Goal: Task Accomplishment & Management: Manage account settings

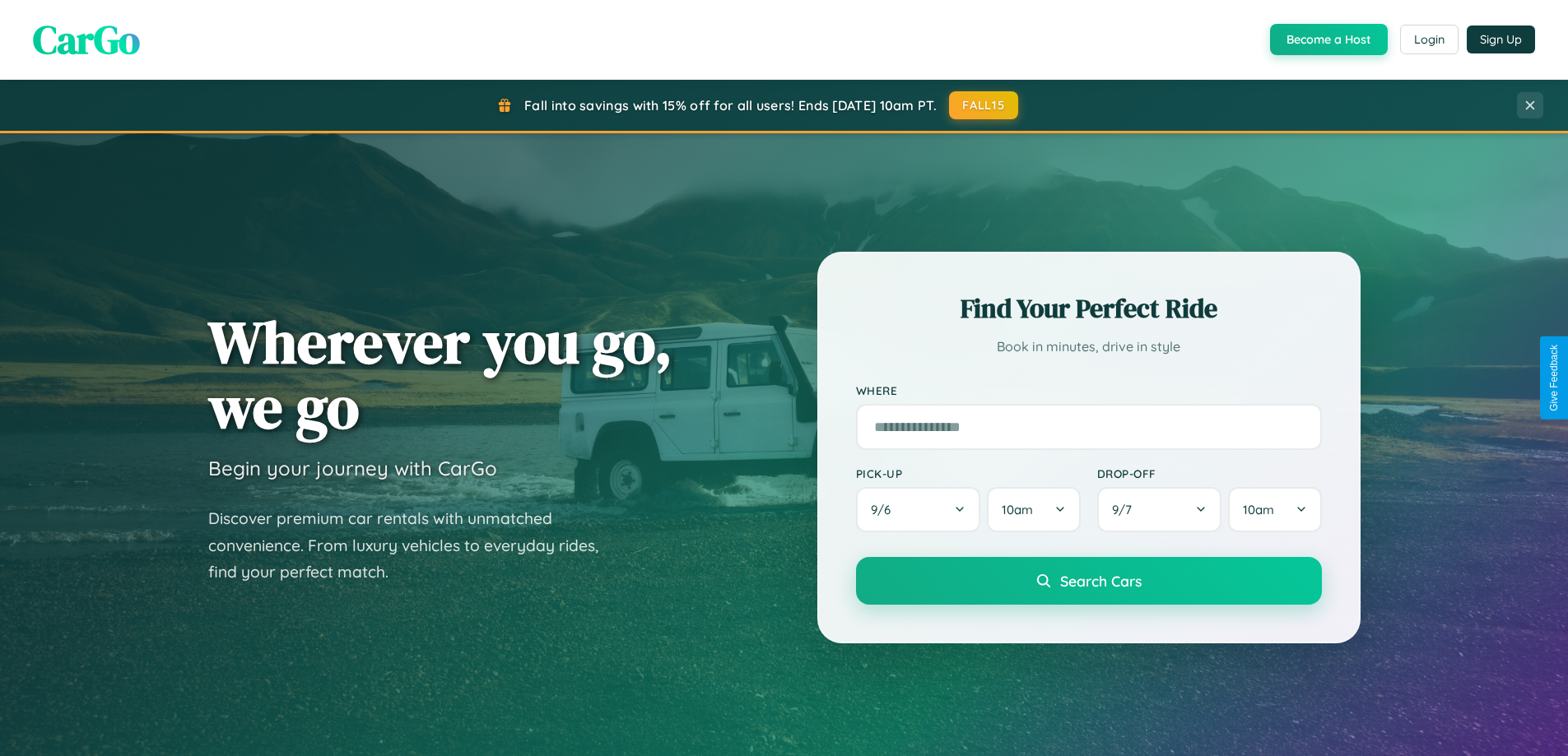
scroll to position [709, 0]
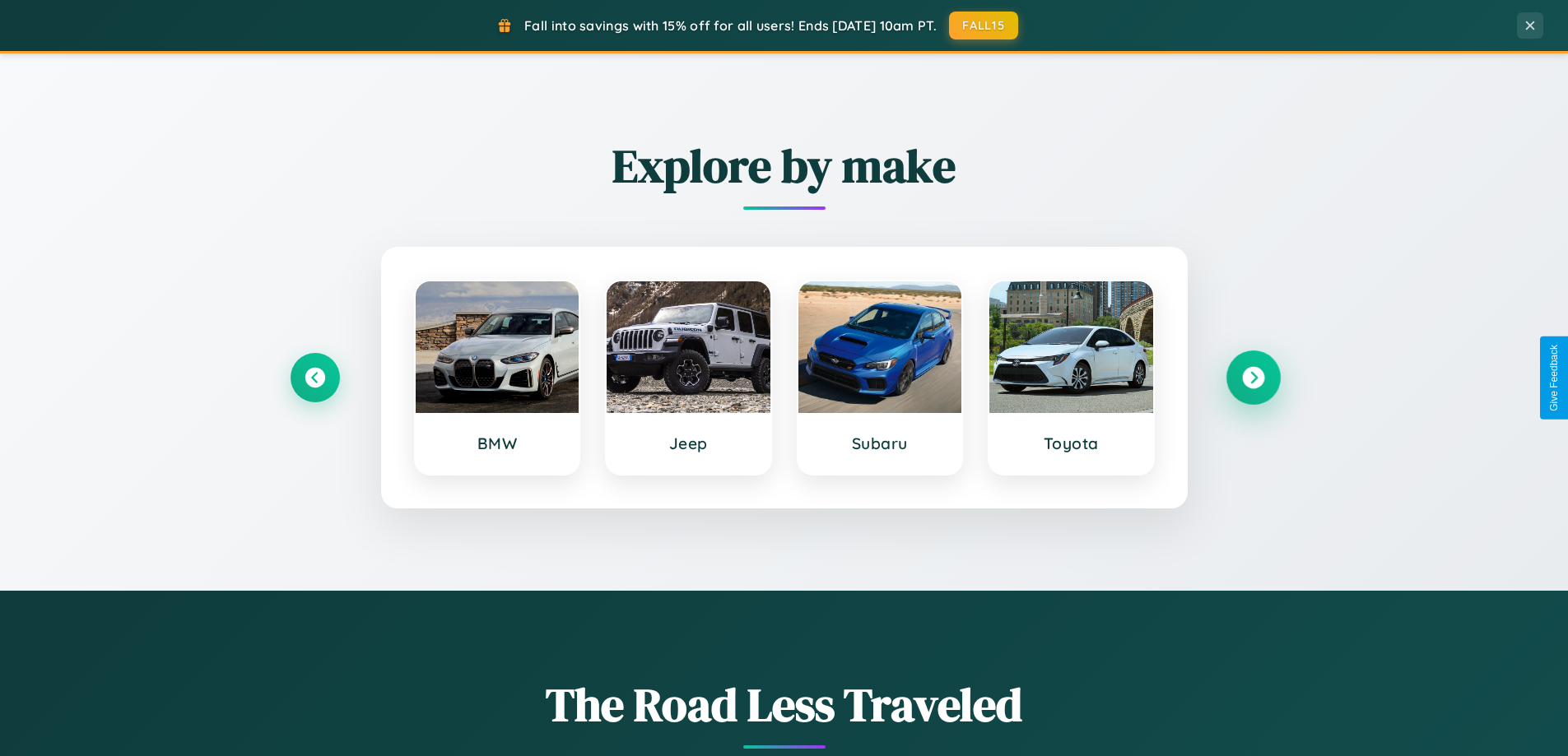
click at [1252, 377] on icon at bounding box center [1252, 378] width 23 height 23
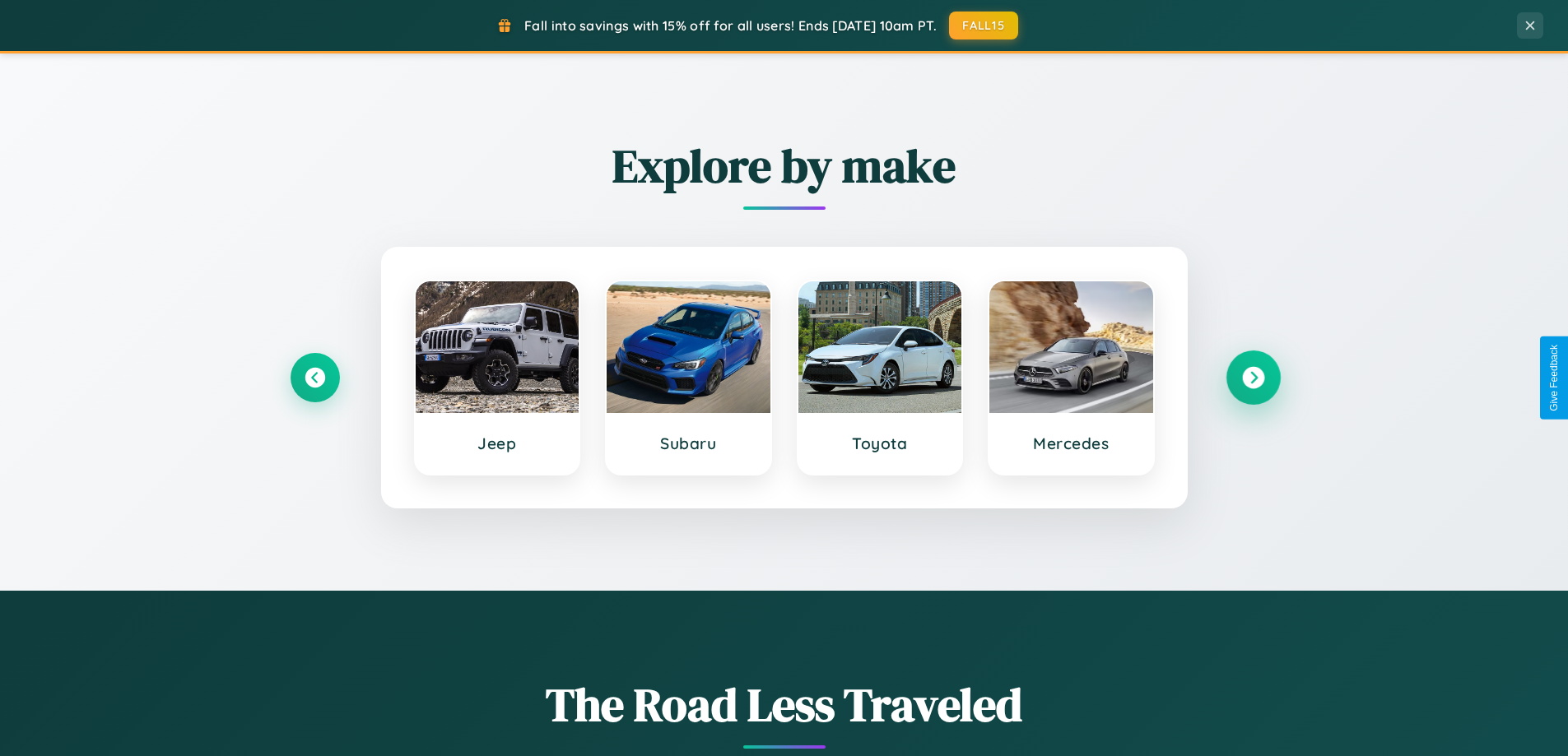
click at [1252, 377] on icon at bounding box center [1252, 378] width 23 height 23
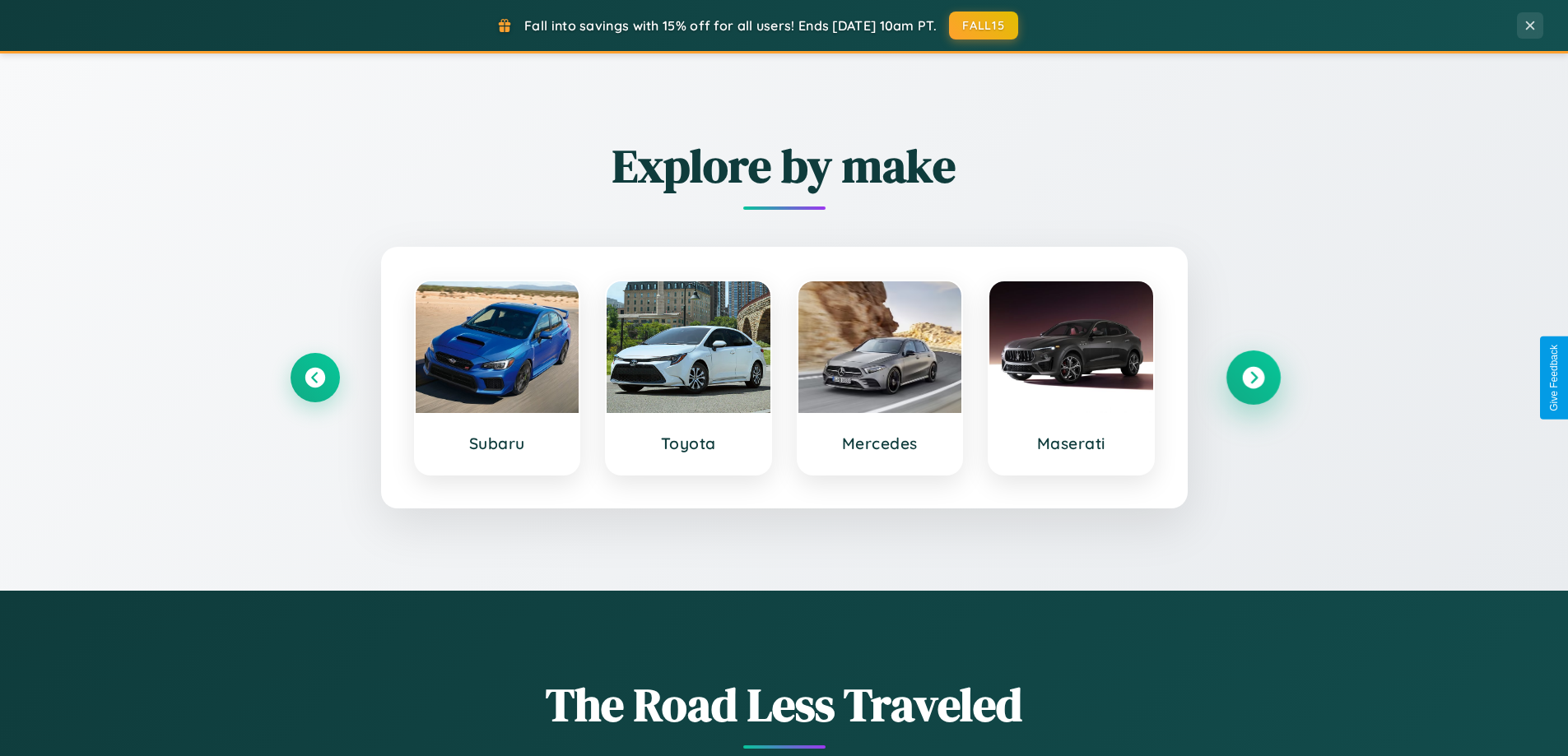
click at [1252, 377] on icon at bounding box center [1252, 378] width 23 height 23
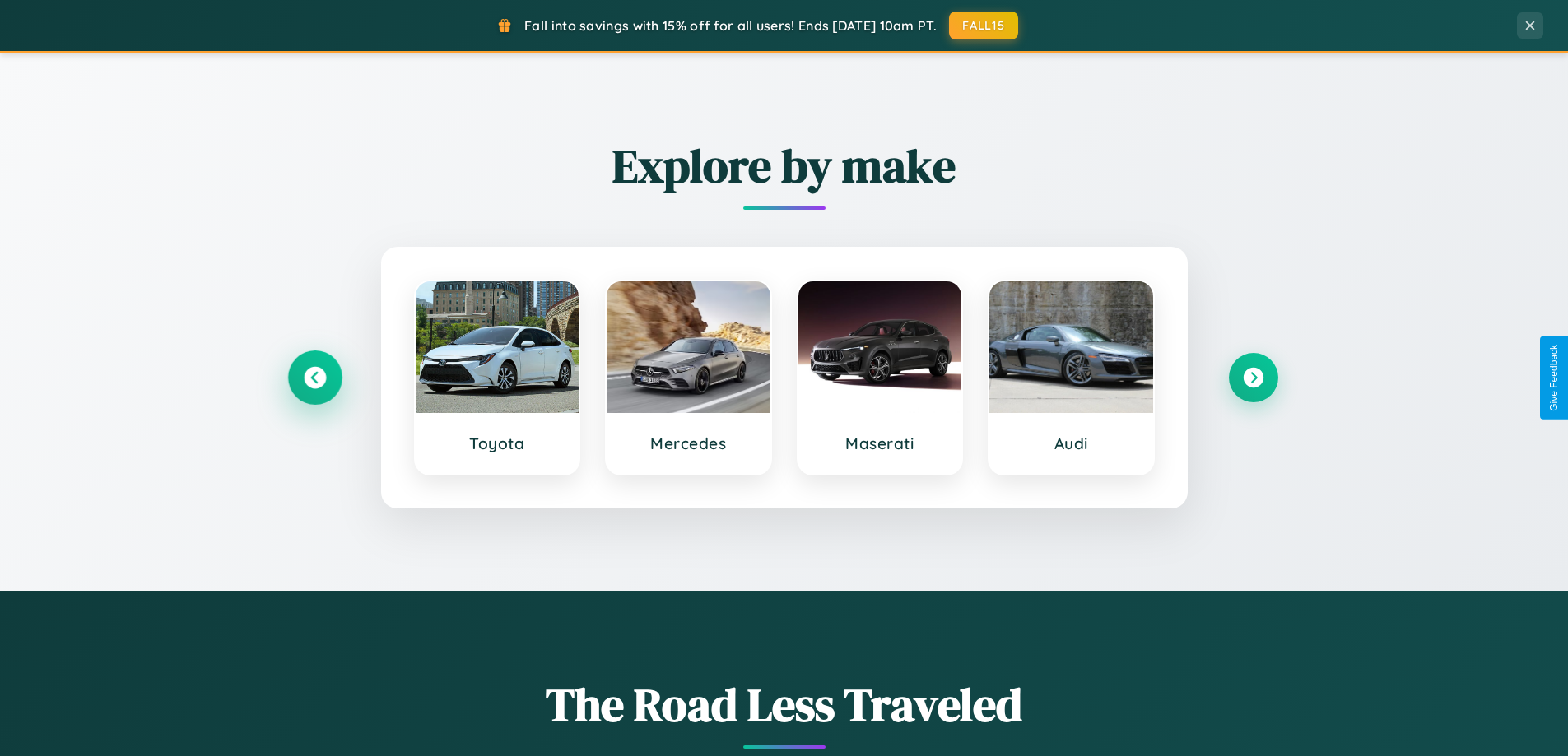
click at [315, 377] on icon at bounding box center [315, 378] width 23 height 23
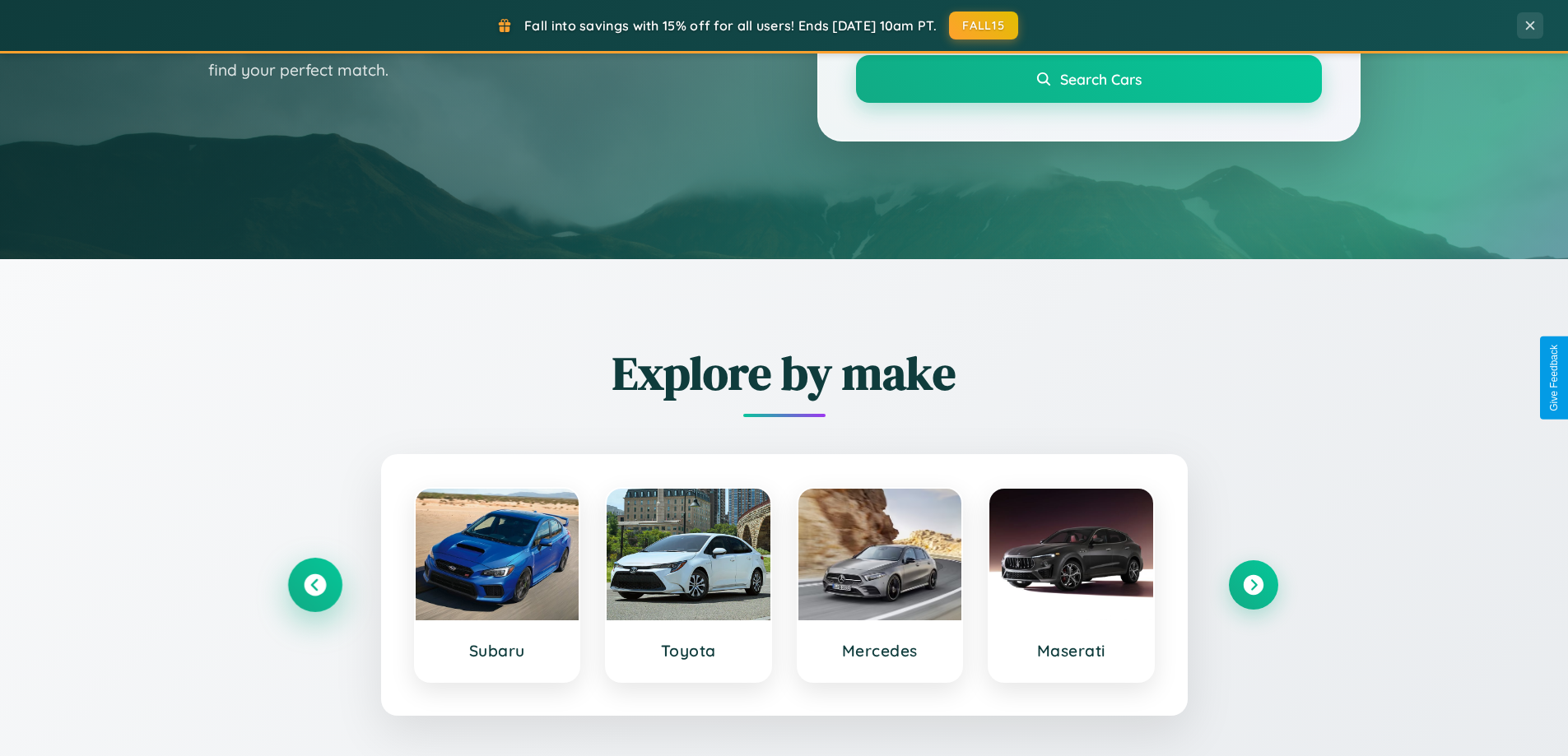
scroll to position [0, 0]
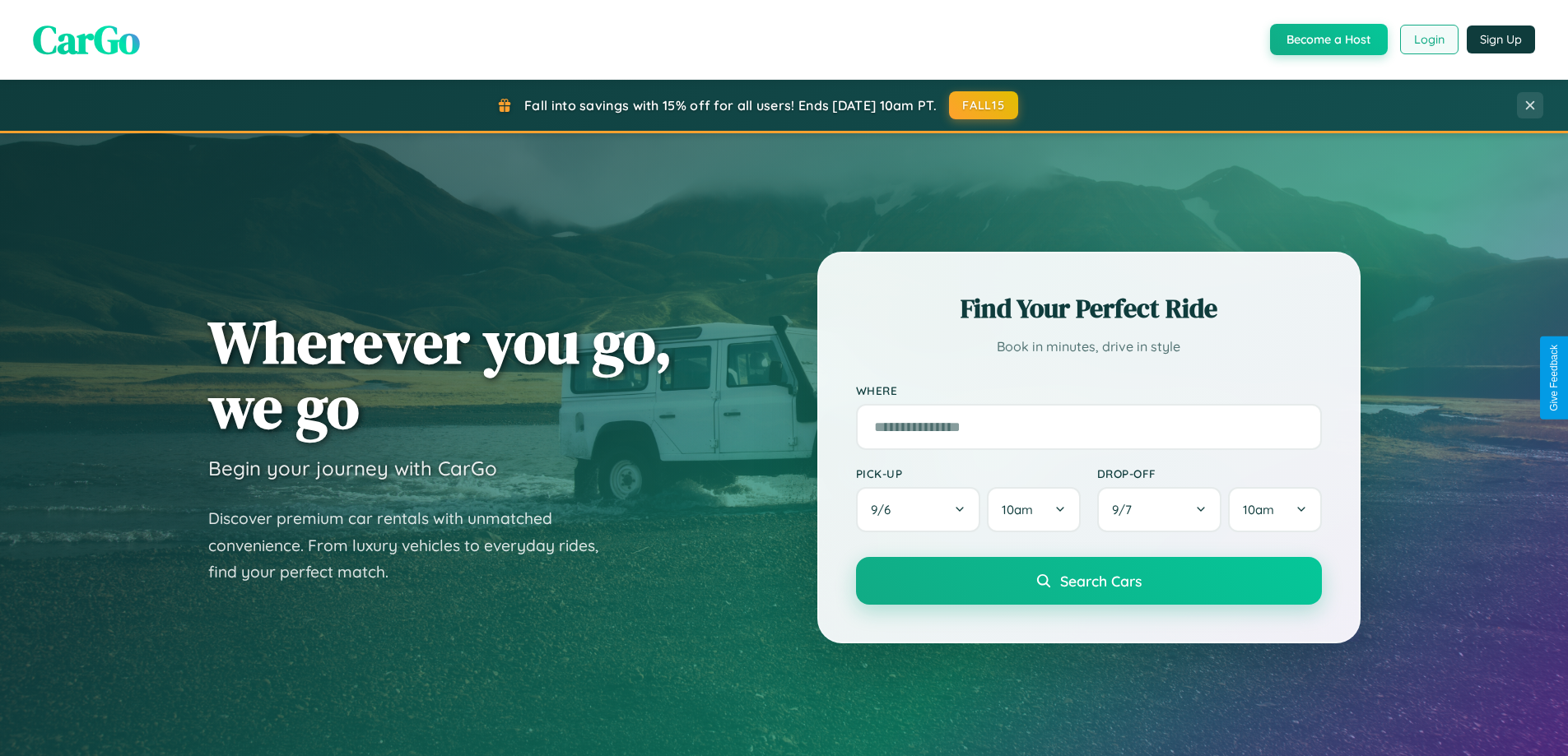
click at [1428, 39] on button "Login" at bounding box center [1429, 39] width 58 height 29
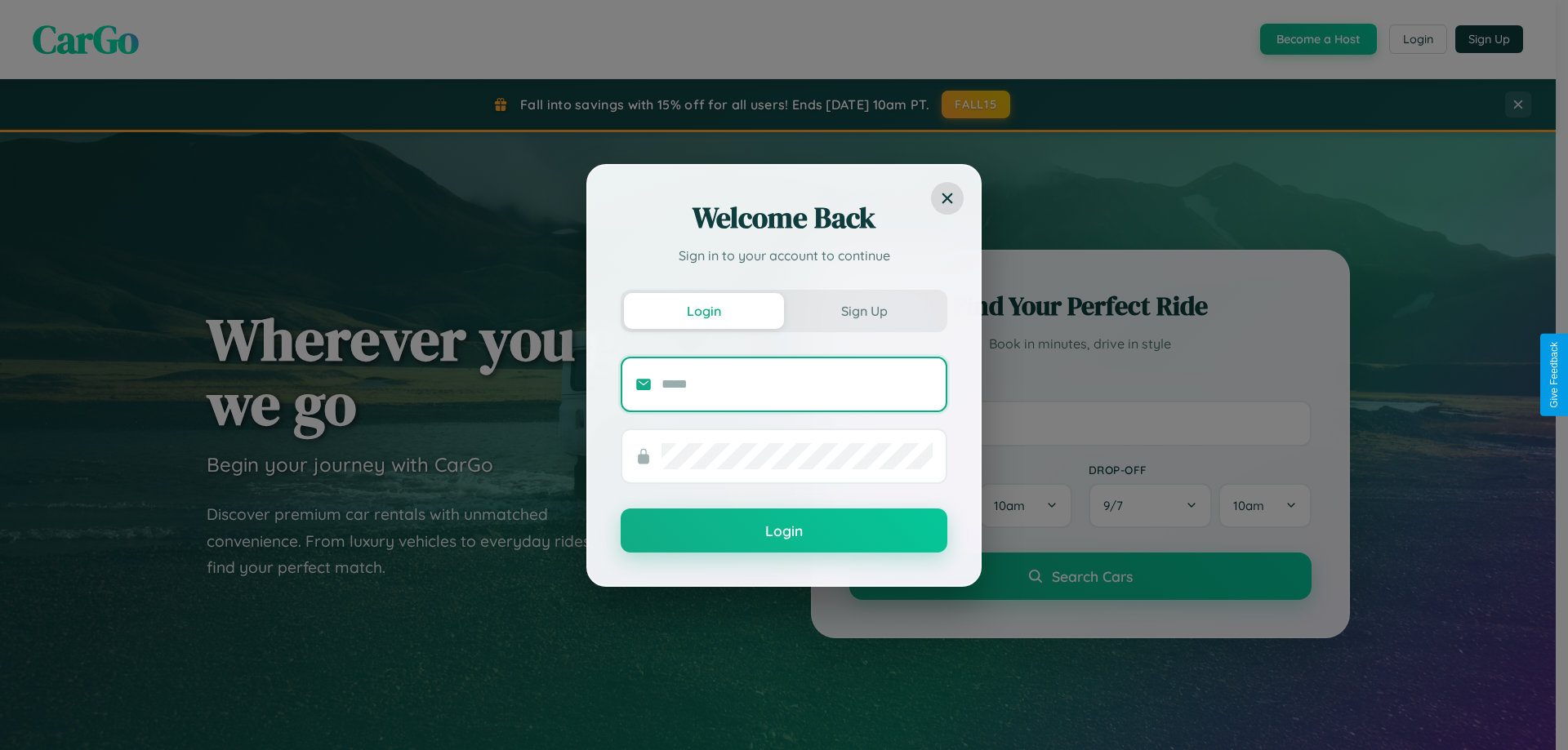
click at [797, 383] on input "text" at bounding box center [796, 384] width 271 height 26
type input "**********"
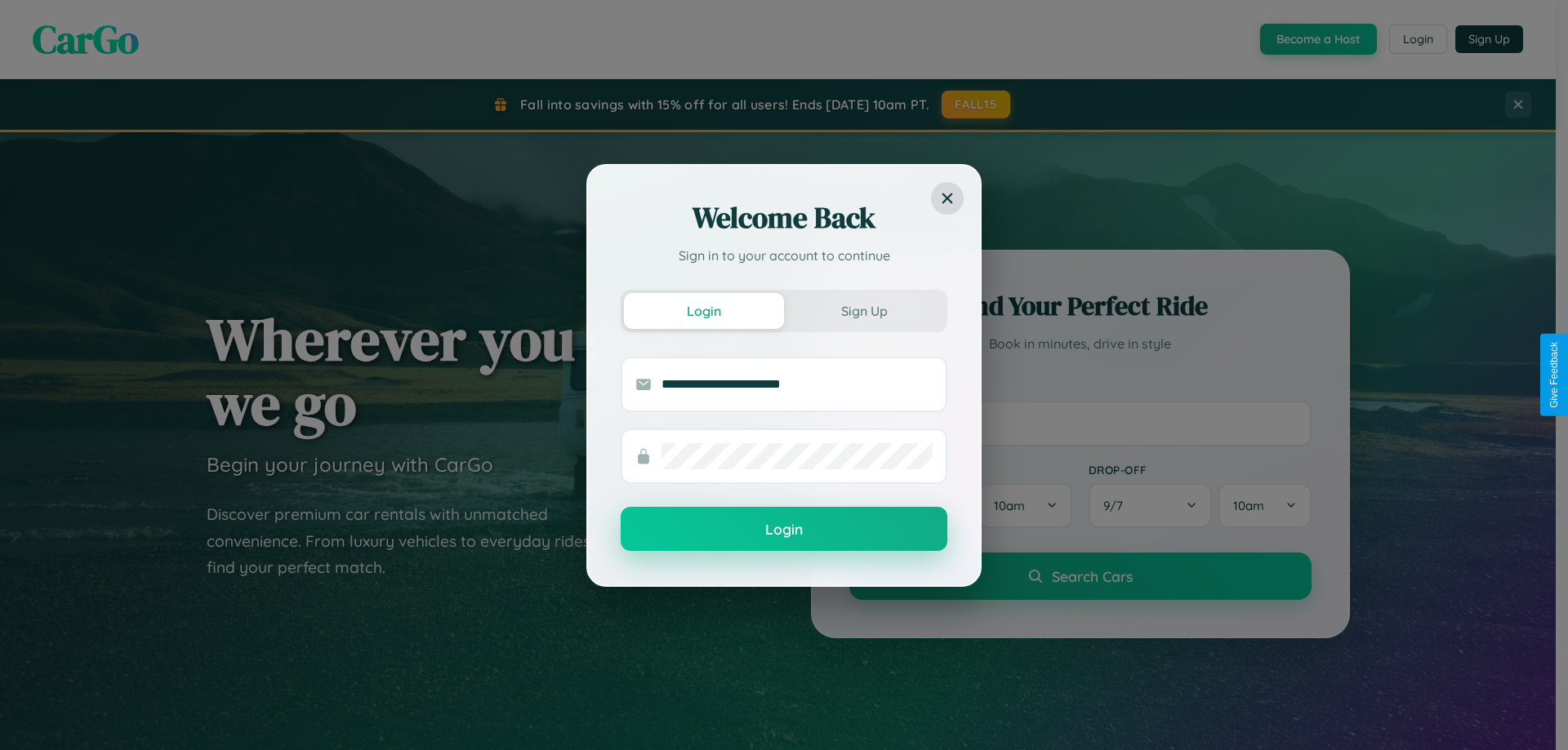
click at [784, 530] on button "Login" at bounding box center [784, 528] width 326 height 44
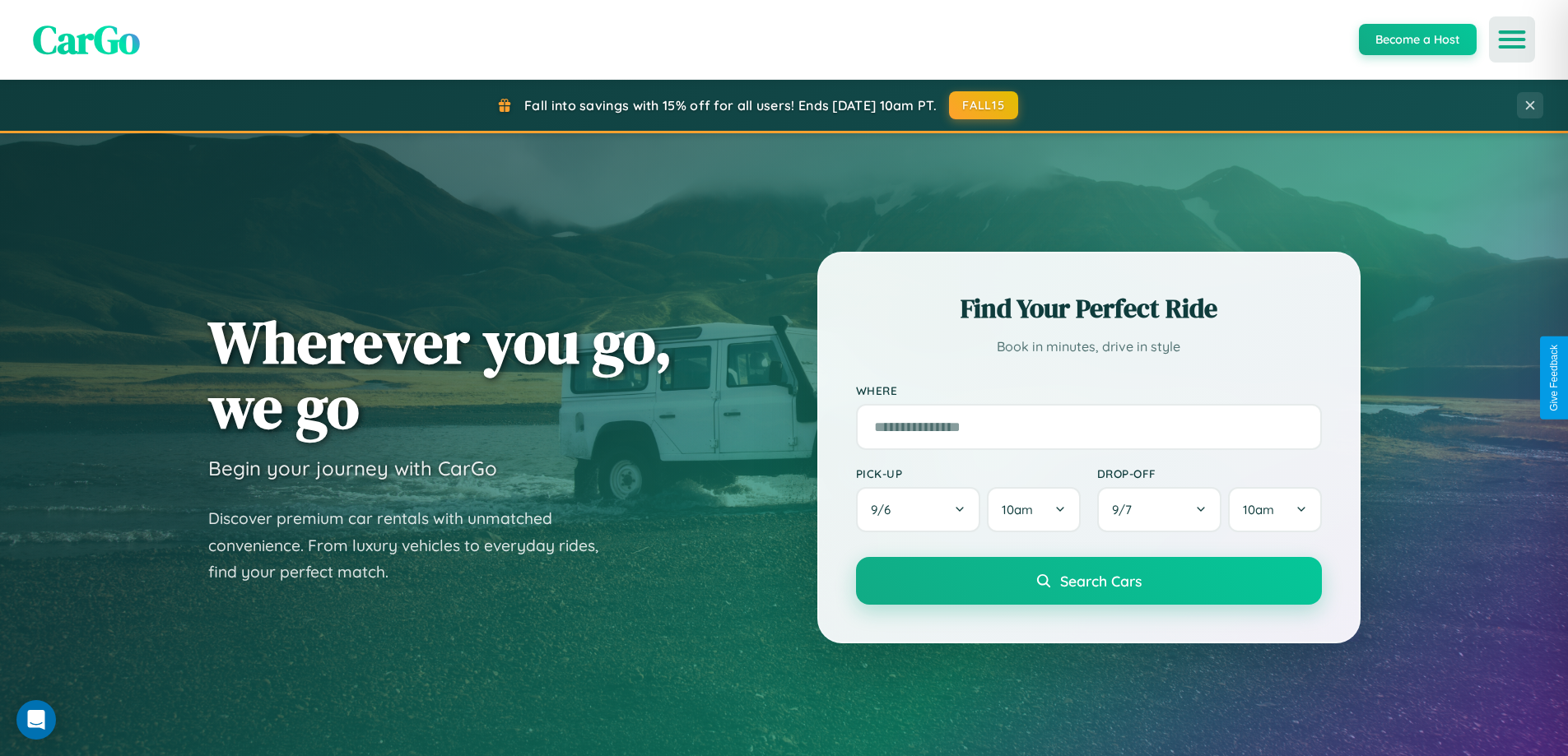
click at [1512, 39] on icon "Open menu" at bounding box center [1512, 39] width 24 height 15
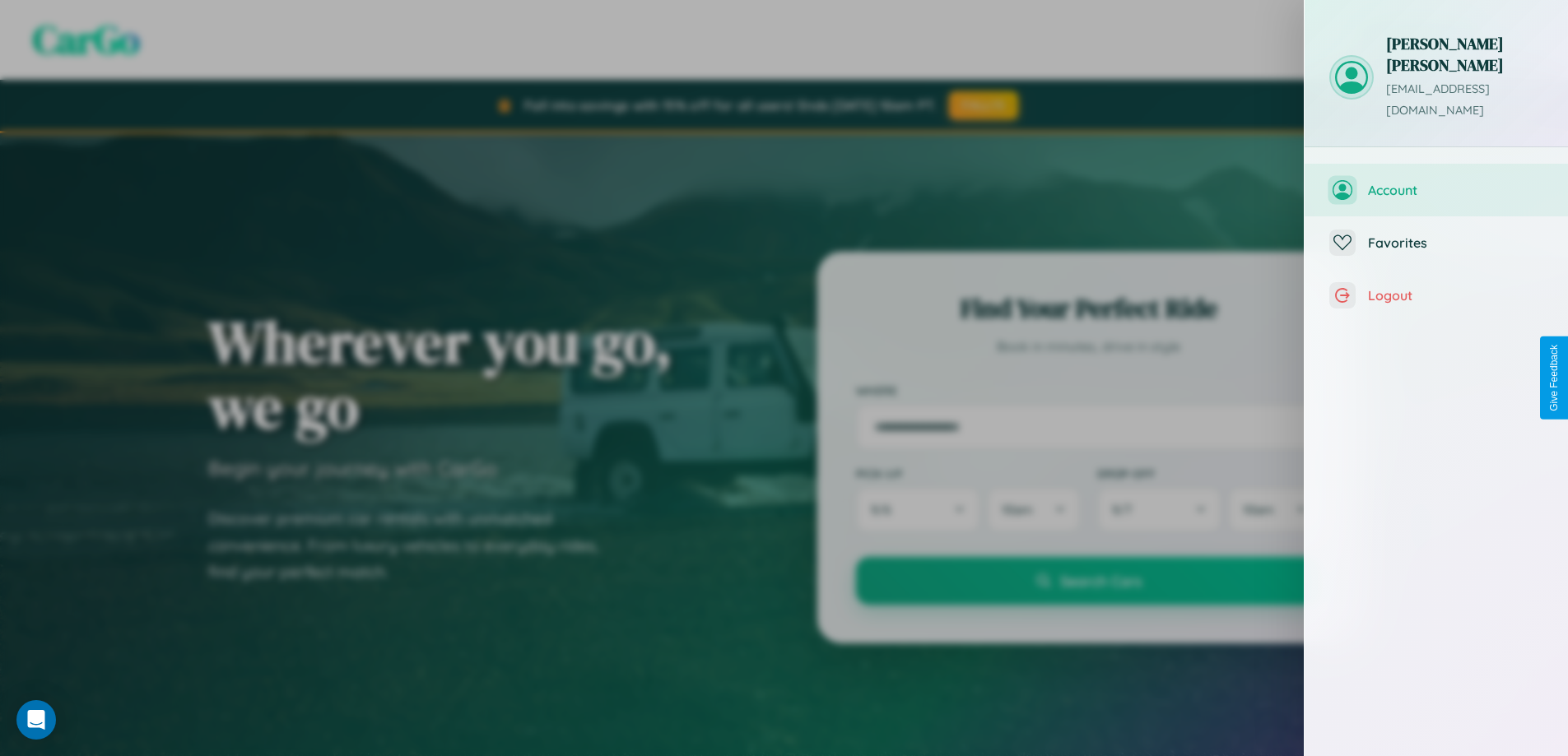
click at [1436, 182] on span "Account" at bounding box center [1455, 190] width 175 height 17
